Goal: Transaction & Acquisition: Purchase product/service

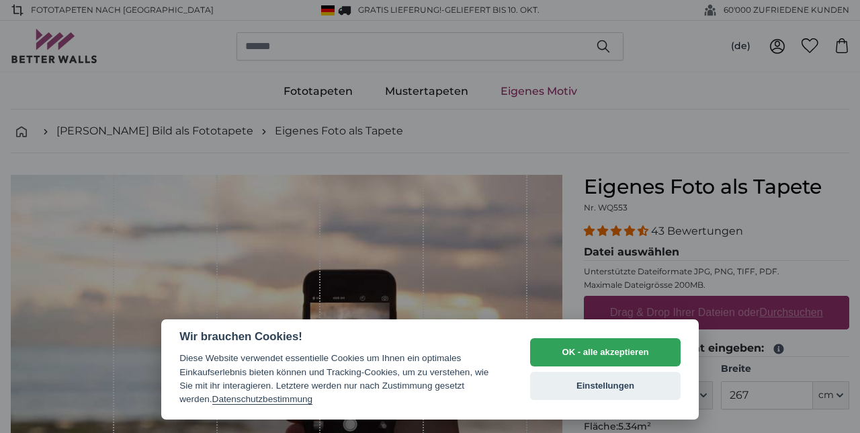
click at [643, 347] on button "OK - alle akzeptieren" at bounding box center [605, 352] width 151 height 28
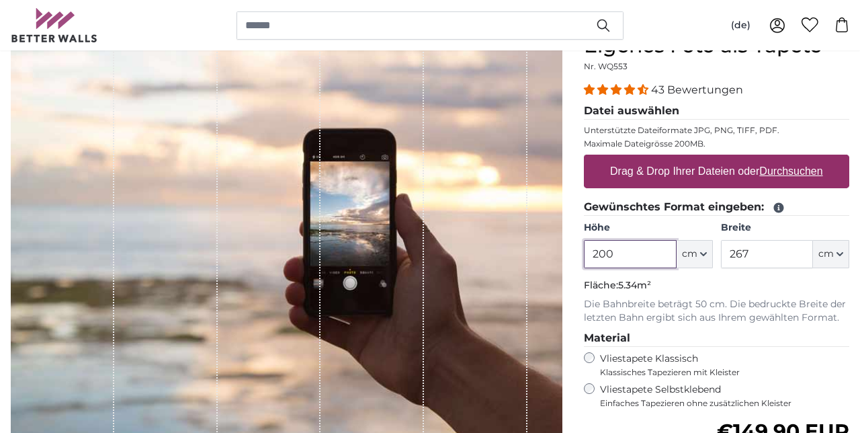
scroll to position [141, 0]
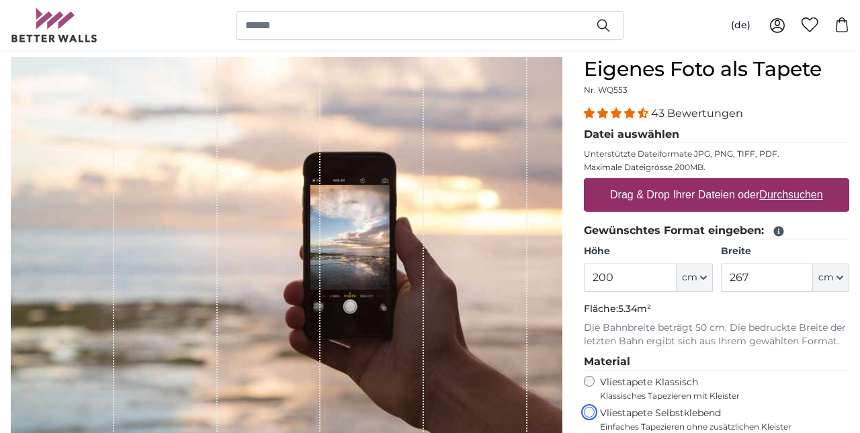
scroll to position [117, 0]
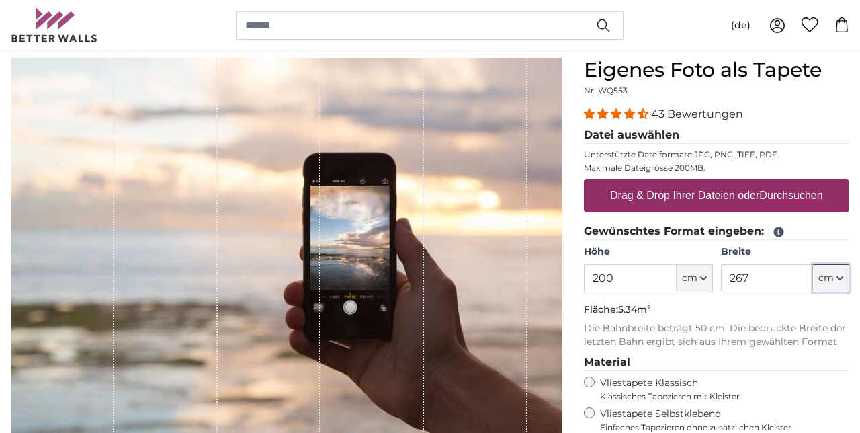
click at [844, 282] on button "cm" at bounding box center [831, 278] width 36 height 28
click at [828, 325] on link "Inches (inch)" at bounding box center [801, 337] width 118 height 24
type input "78.7"
type input "105.1"
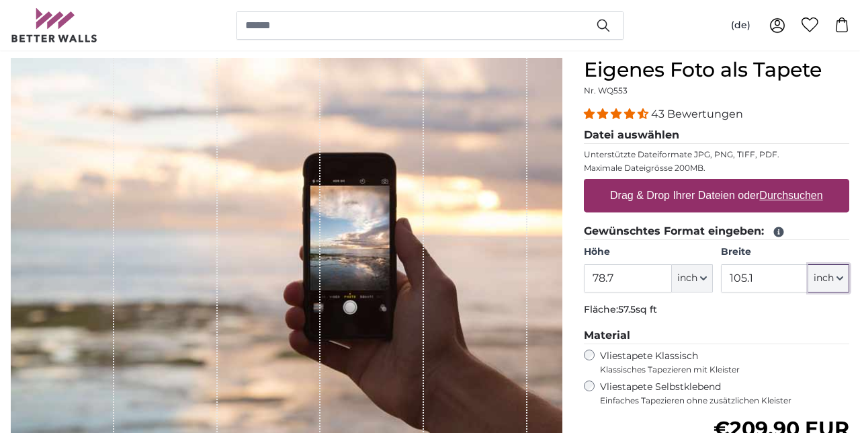
click at [845, 280] on button "inch" at bounding box center [829, 278] width 41 height 28
click at [829, 315] on link "Centimeter (cm)" at bounding box center [801, 312] width 118 height 24
type input "200"
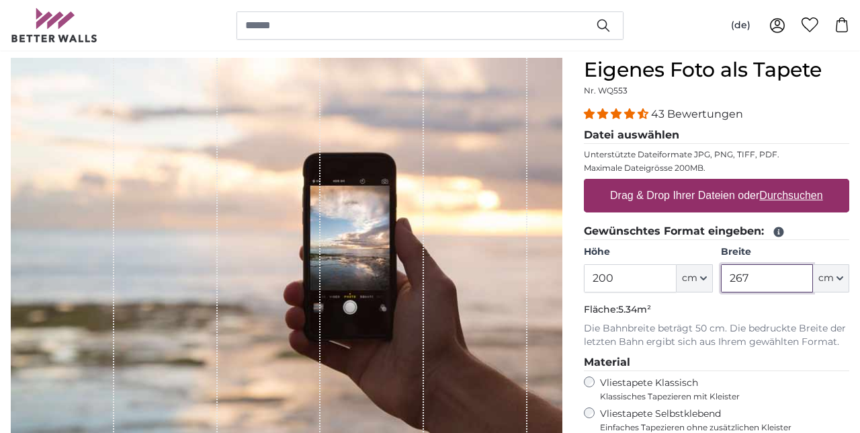
click at [780, 277] on input "267" at bounding box center [767, 278] width 92 height 28
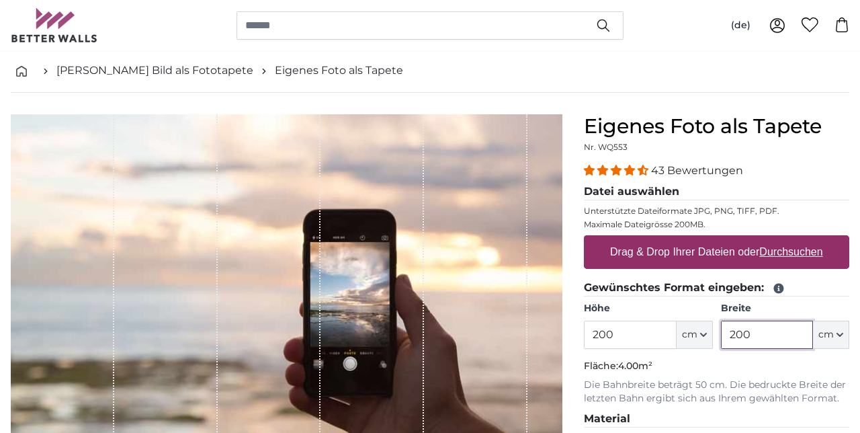
scroll to position [60, 0]
type input "200"
click at [807, 257] on u "Durchsuchen" at bounding box center [791, 251] width 63 height 11
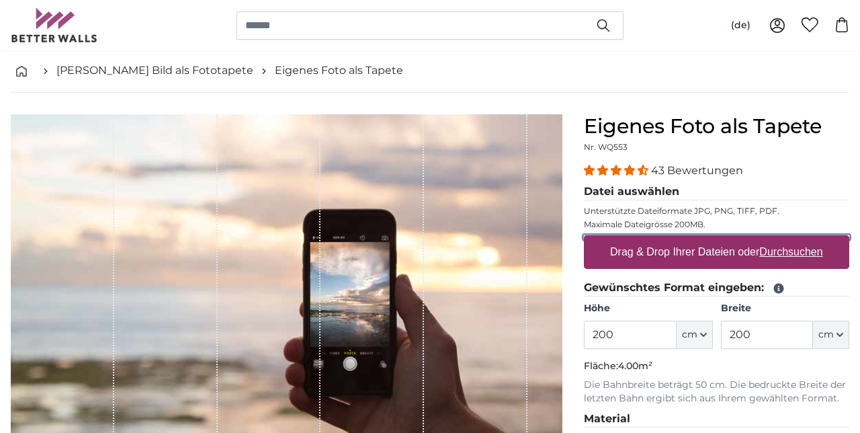
click at [807, 239] on input "Drag & Drop Ihrer Dateien oder Durchsuchen" at bounding box center [717, 237] width 266 height 4
type input "**********"
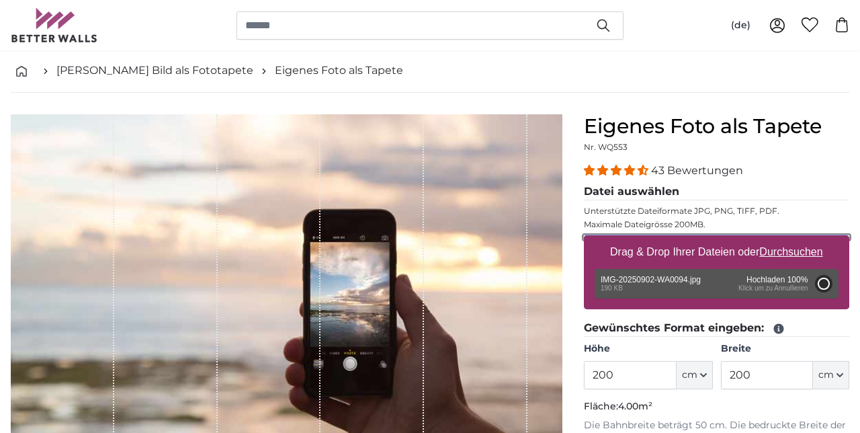
type input "109"
type input "145"
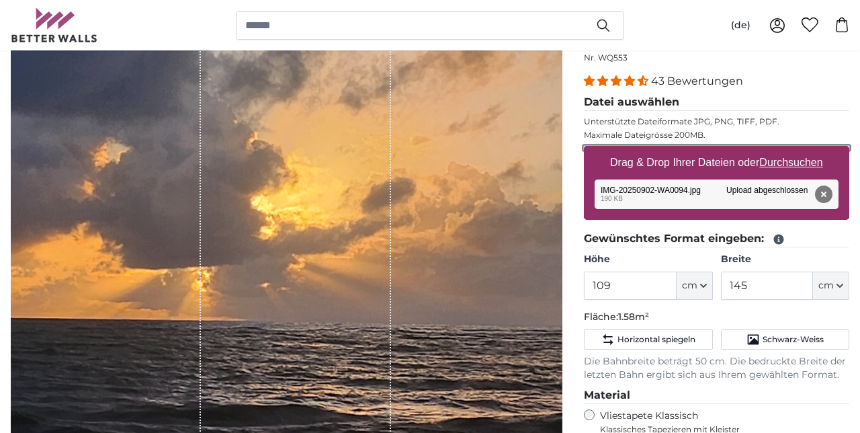
scroll to position [154, 0]
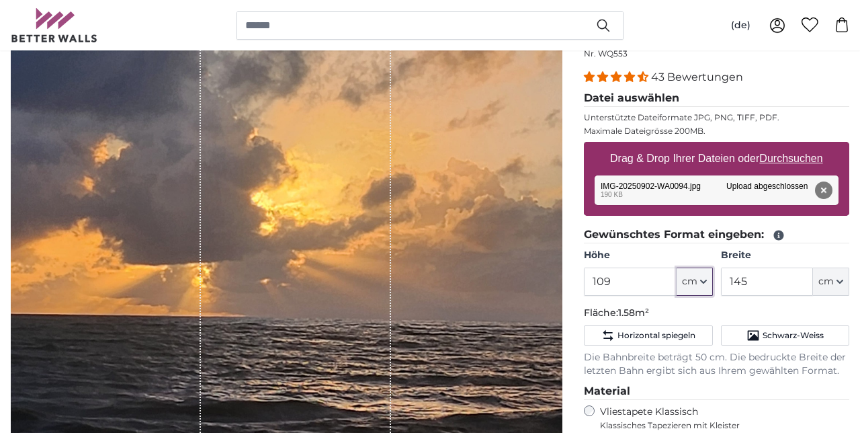
click at [706, 284] on button "cm" at bounding box center [695, 282] width 36 height 28
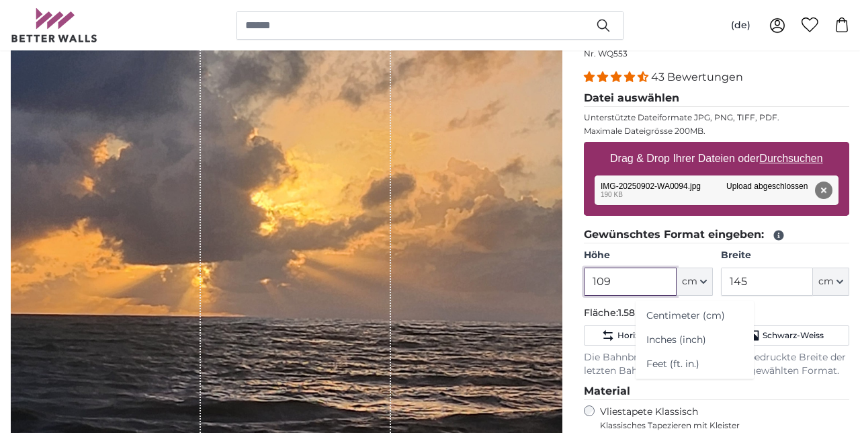
click at [645, 280] on input "109" at bounding box center [630, 282] width 92 height 28
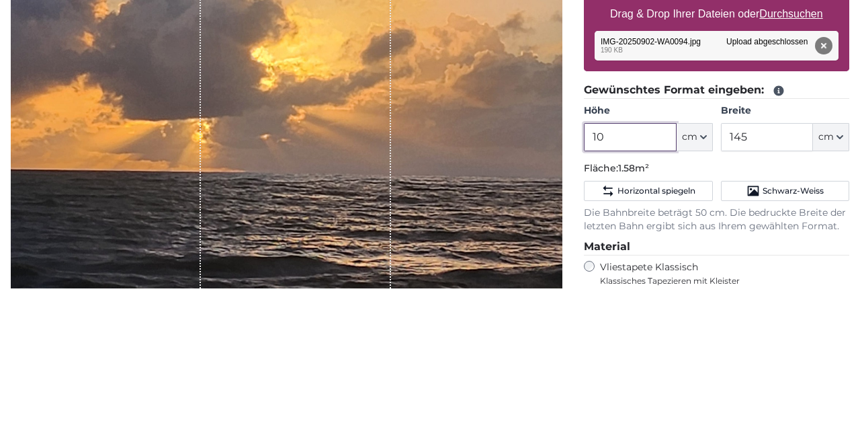
type input "1"
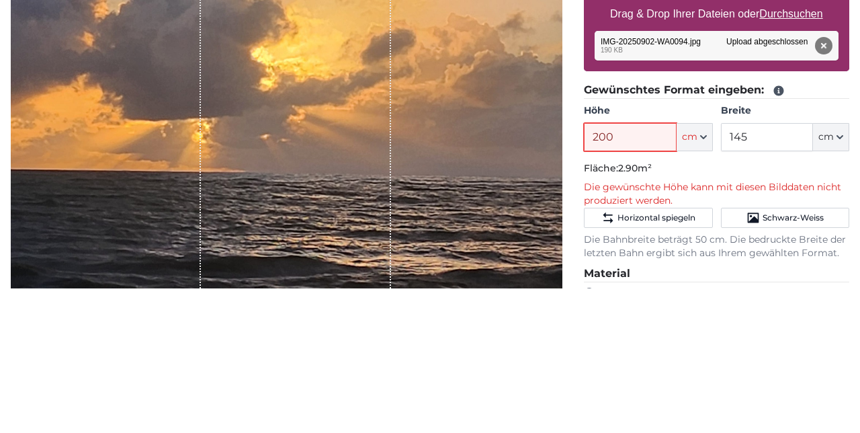
type input "200"
click at [780, 286] on input "145" at bounding box center [767, 282] width 92 height 28
type input "1"
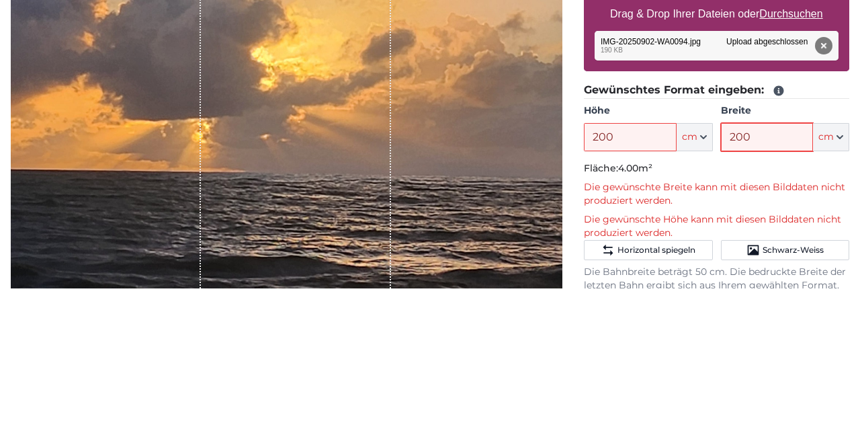
type input "200"
click at [797, 393] on span "Schwarz-Weiss" at bounding box center [793, 394] width 61 height 11
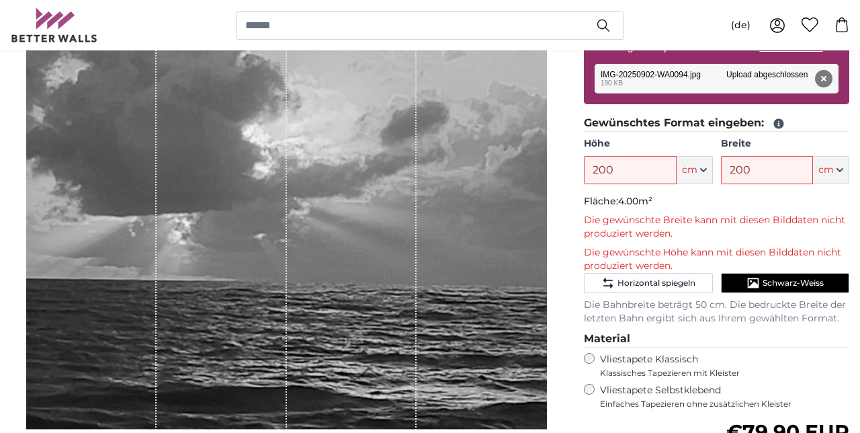
scroll to position [269, 0]
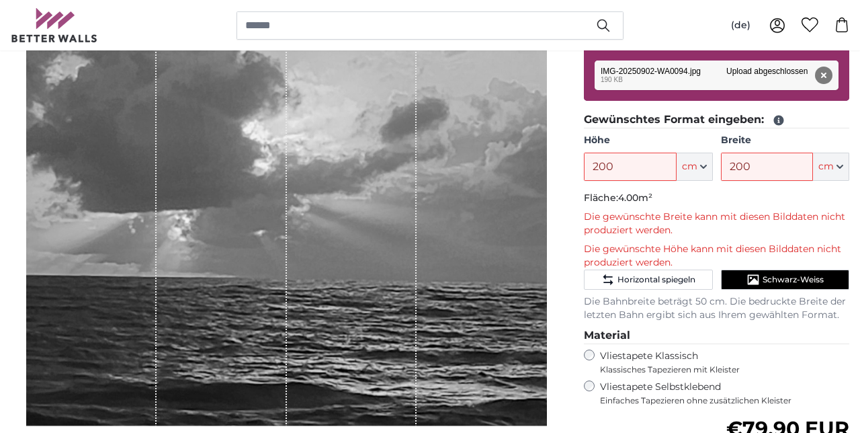
click at [545, 432] on div "Abbrechen Bild zuschneiden Bahnen ausblenden" at bounding box center [286, 271] width 573 height 731
